Goal: Find specific page/section: Find specific page/section

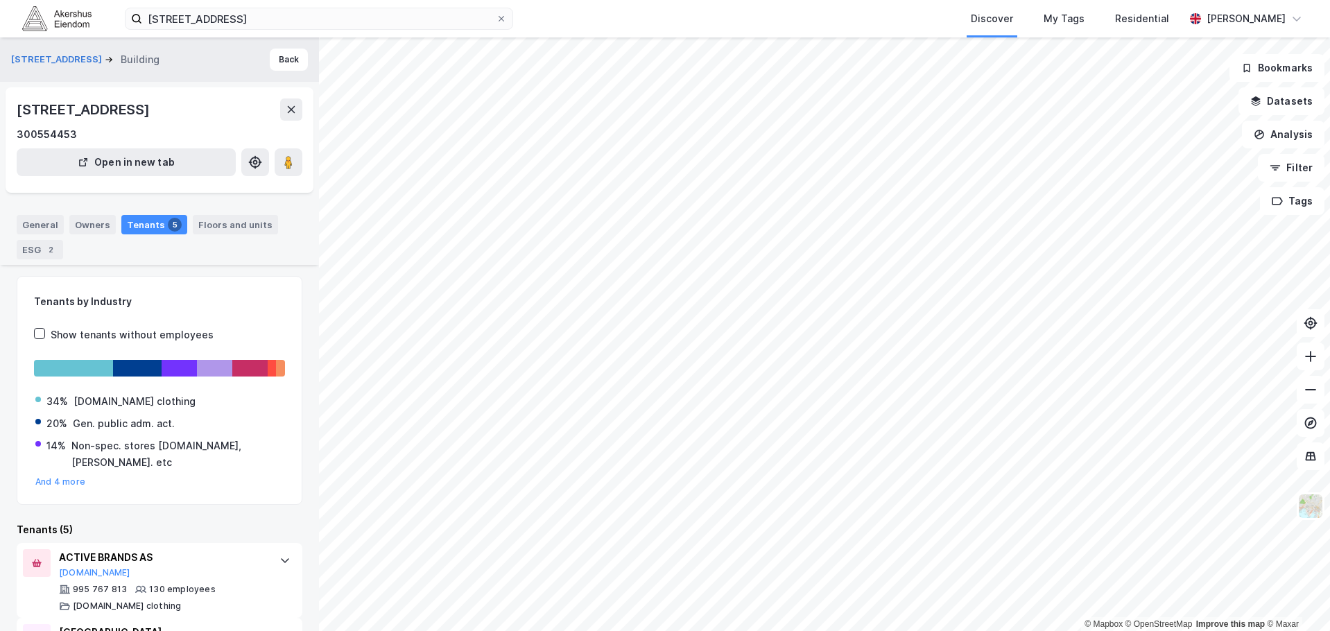
scroll to position [245, 0]
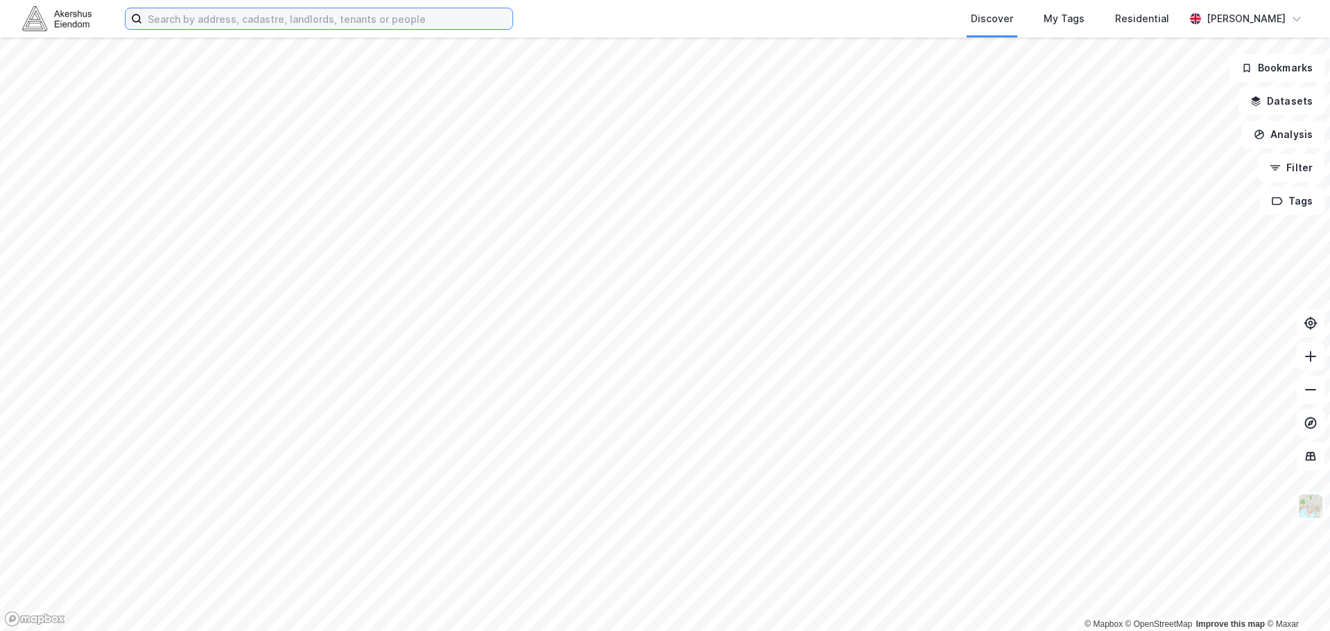
click at [266, 22] on input at bounding box center [327, 18] width 370 height 21
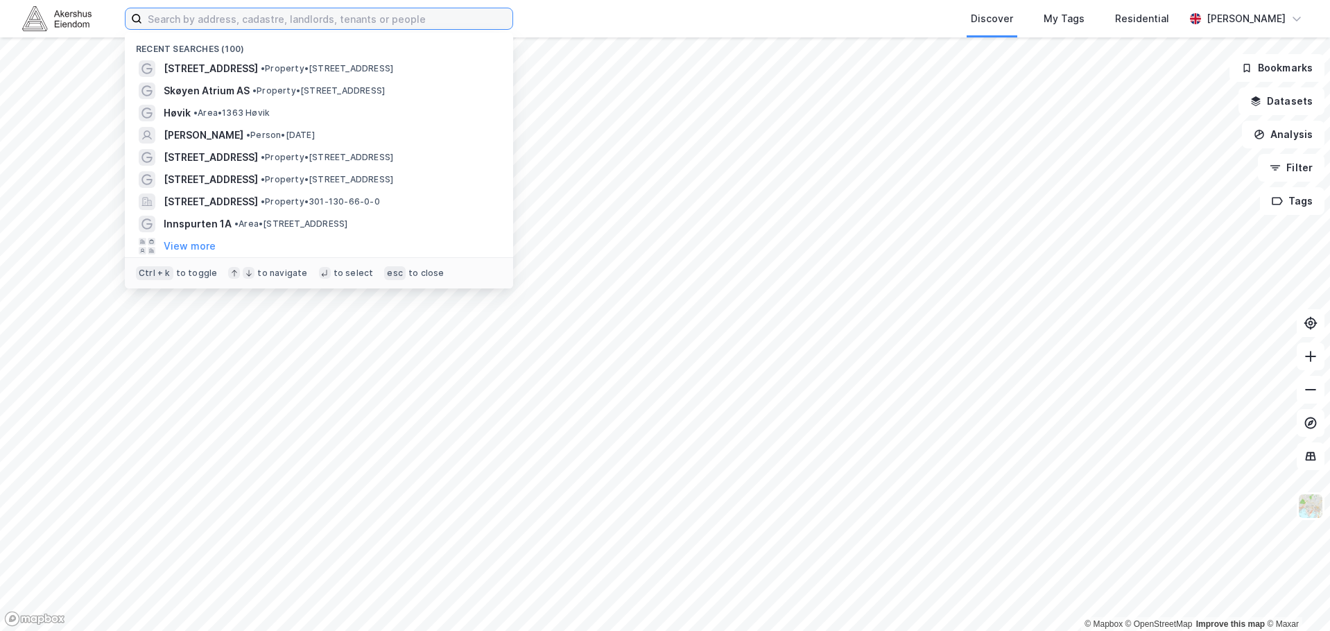
click at [239, 28] on input at bounding box center [327, 18] width 370 height 21
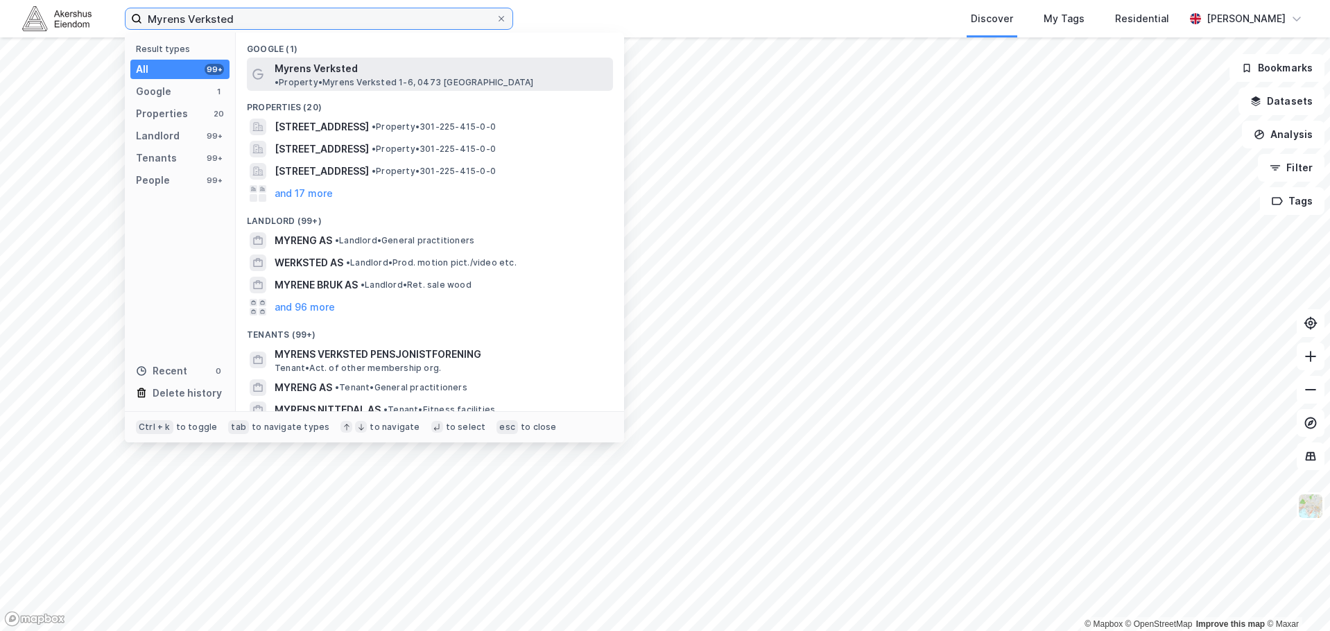
type input "Myrens Verksted"
click at [279, 69] on span "Myrens Verksted" at bounding box center [316, 68] width 83 height 17
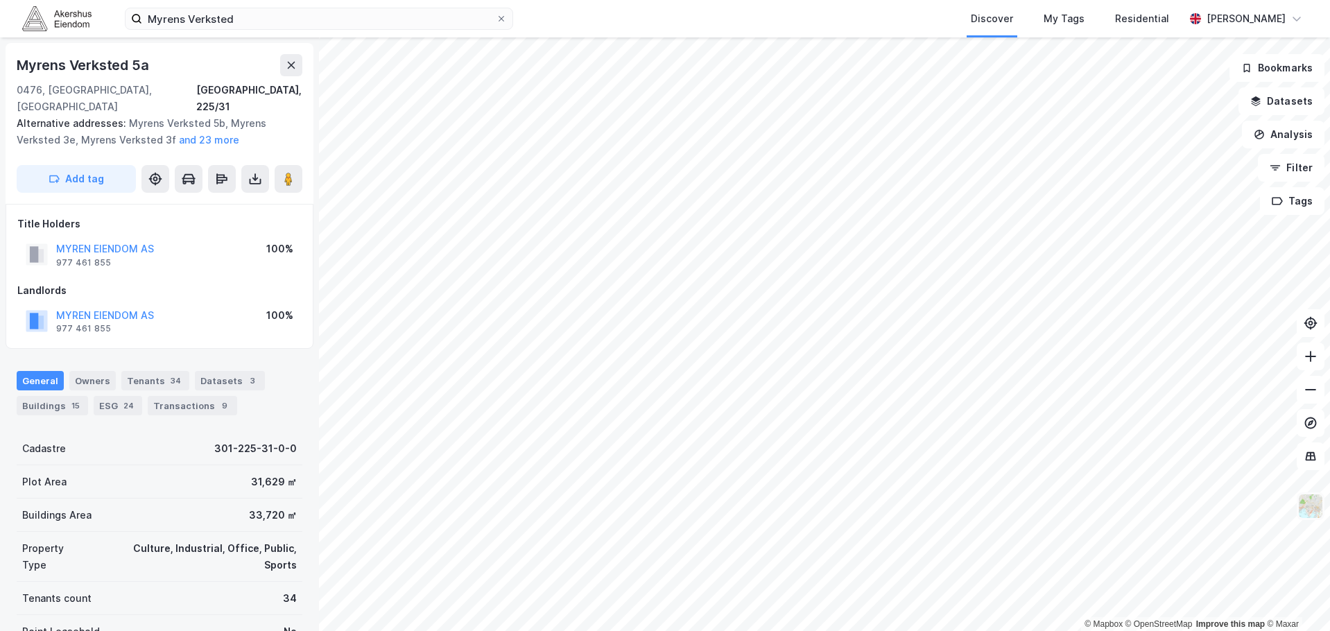
click at [1311, 504] on img at bounding box center [1310, 506] width 26 height 26
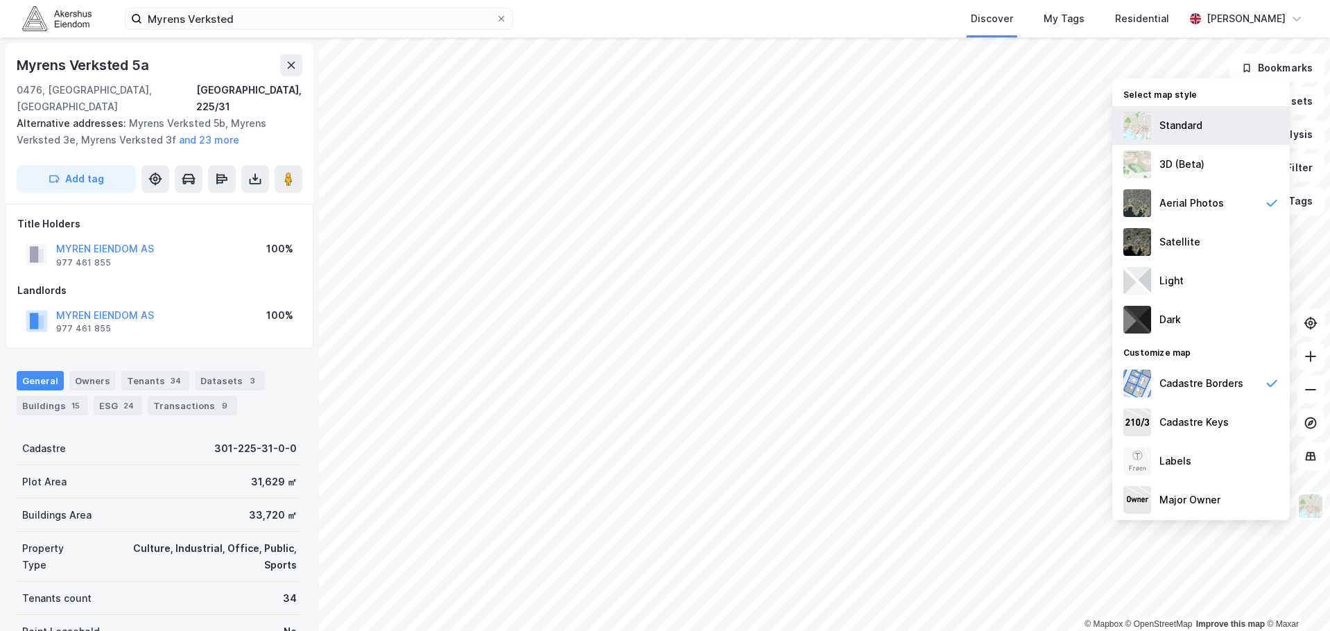
click at [1209, 114] on div "Standard" at bounding box center [1201, 125] width 178 height 39
